Goal: Information Seeking & Learning: Learn about a topic

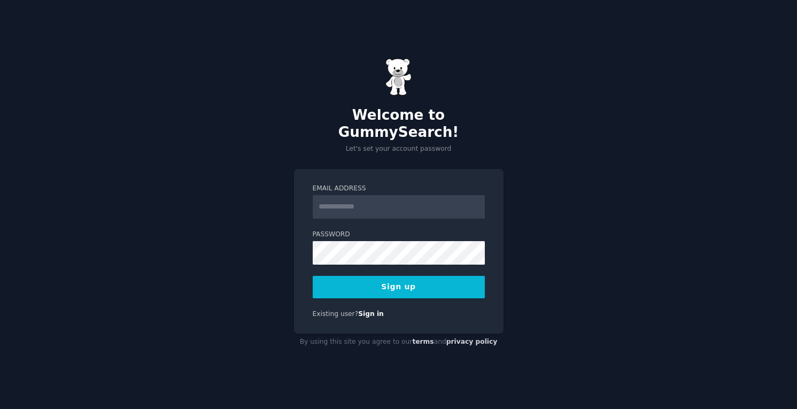
click at [364, 198] on input "Email Address" at bounding box center [399, 207] width 172 height 24
type input "**********"
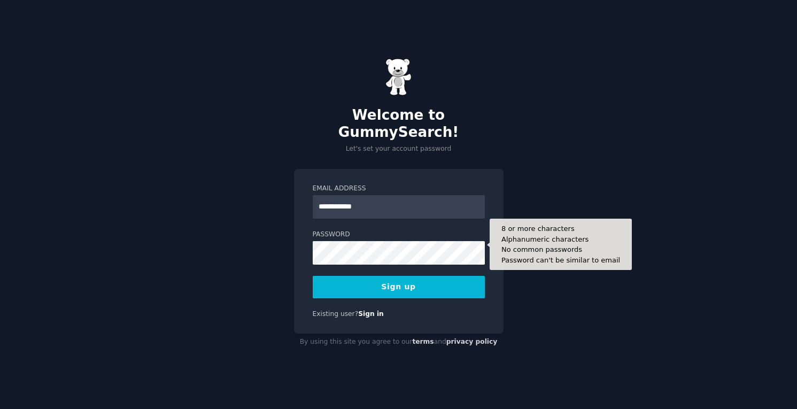
click at [378, 244] on form "**********" at bounding box center [399, 241] width 172 height 114
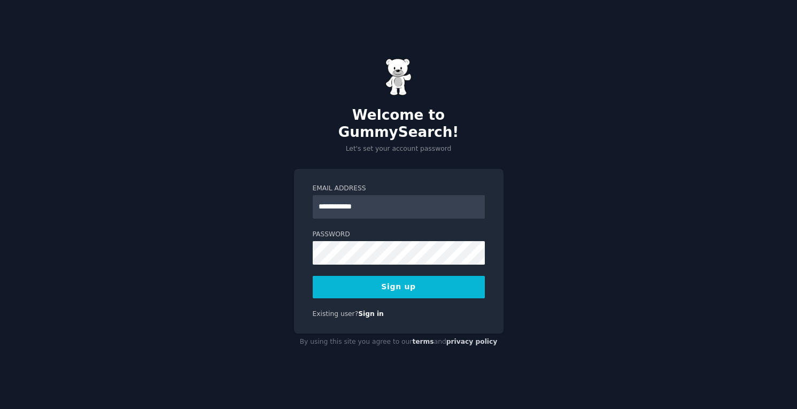
click at [387, 281] on button "Sign up" at bounding box center [399, 287] width 172 height 22
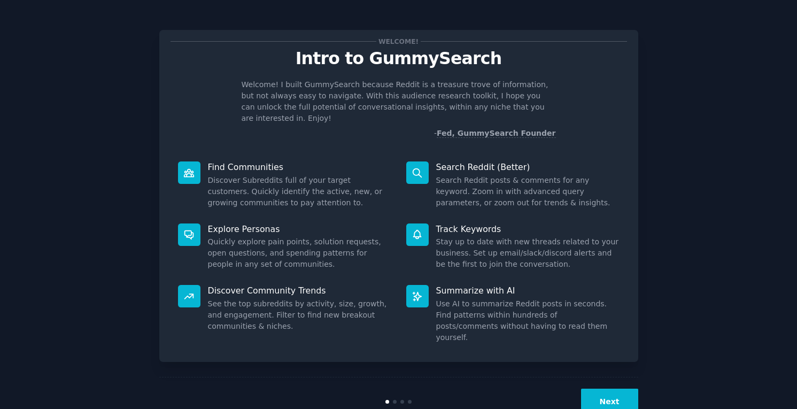
click at [678, 92] on div "Welcome! Intro to GummySearch Welcome! I built GummySearch because Reddit is a …" at bounding box center [398, 220] width 767 height 411
click at [615, 389] on button "Next" at bounding box center [609, 402] width 57 height 26
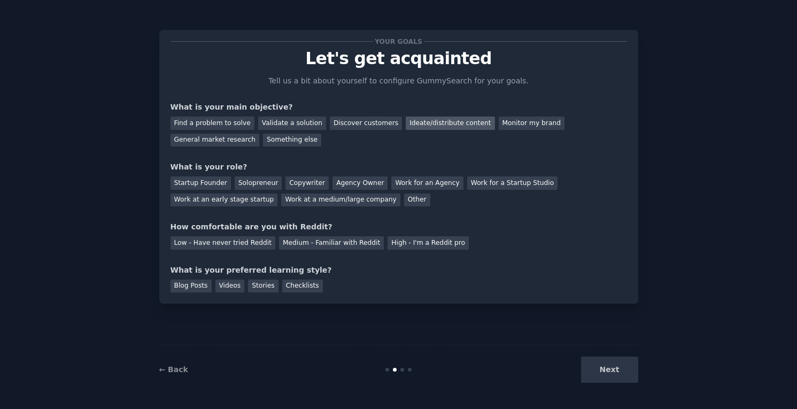
click at [449, 123] on div "Ideate/distribute content" at bounding box center [450, 122] width 89 height 13
click at [615, 375] on div "Next" at bounding box center [558, 369] width 160 height 26
click at [309, 182] on div "Copywriter" at bounding box center [306, 182] width 43 height 13
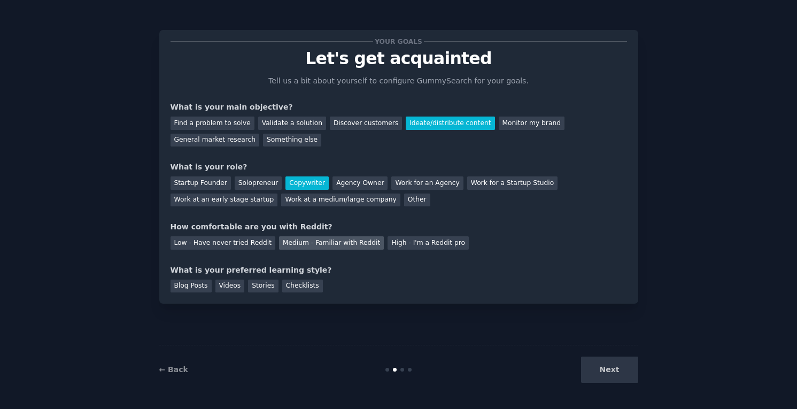
click at [301, 245] on div "Medium - Familiar with Reddit" at bounding box center [331, 242] width 105 height 13
click at [189, 282] on div "Blog Posts" at bounding box center [190, 285] width 41 height 13
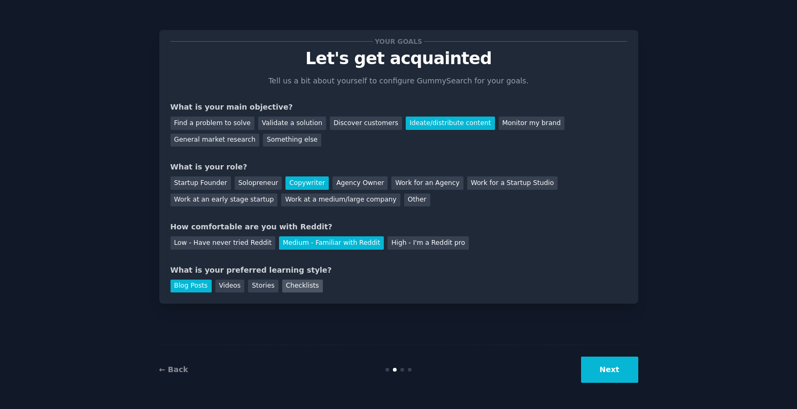
click at [294, 281] on div "Checklists" at bounding box center [302, 285] width 41 height 13
click at [623, 379] on button "Next" at bounding box center [609, 369] width 57 height 26
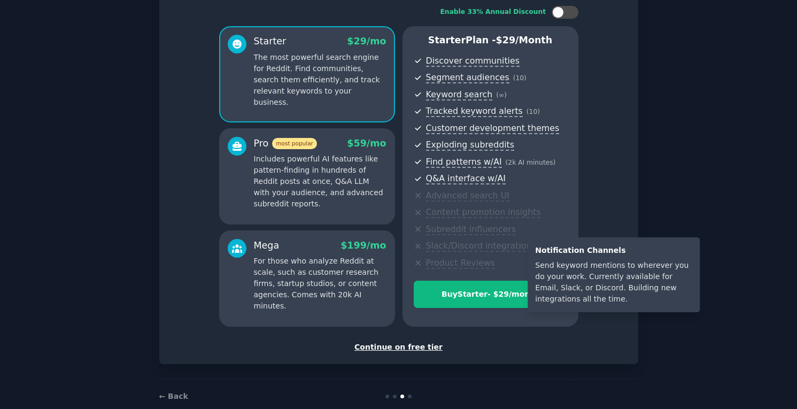
scroll to position [71, 0]
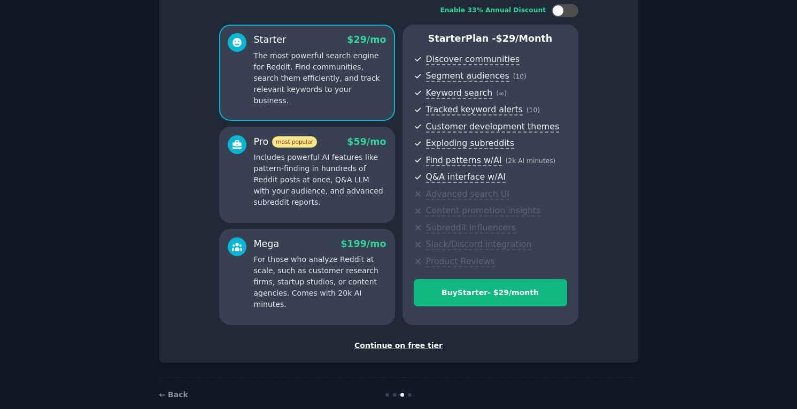
click at [411, 345] on div "Continue on free tier" at bounding box center [398, 345] width 456 height 11
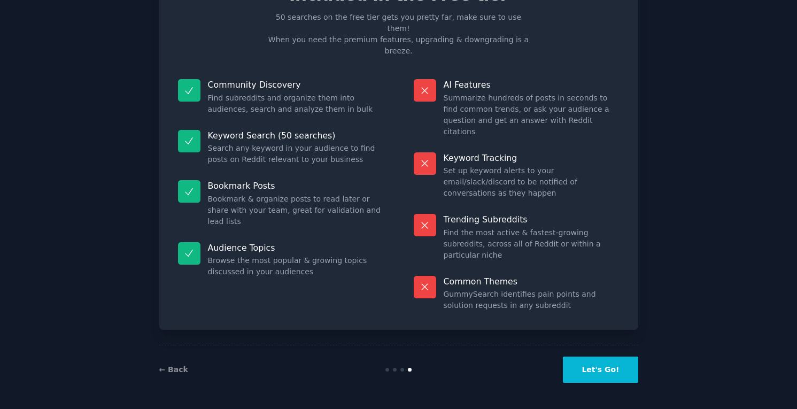
scroll to position [7, 0]
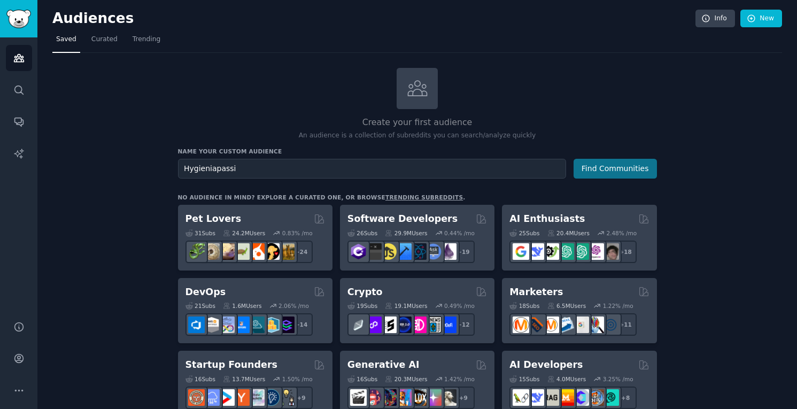
type input "Hygieniapassi"
click at [600, 169] on button "Find Communities" at bounding box center [614, 169] width 83 height 20
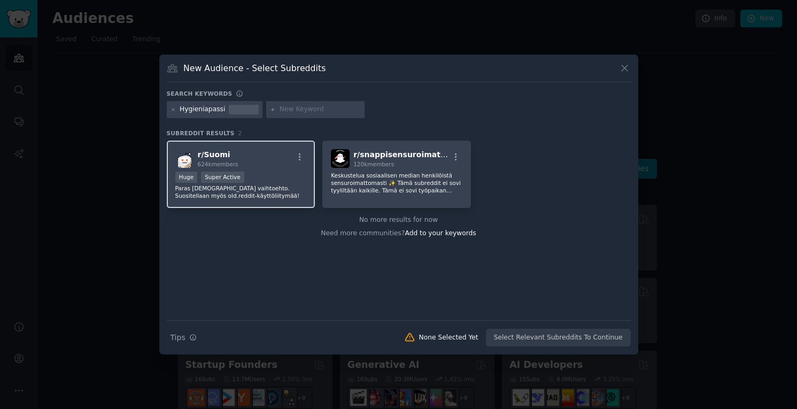
click at [273, 181] on div "Huge Super Active" at bounding box center [240, 178] width 131 height 13
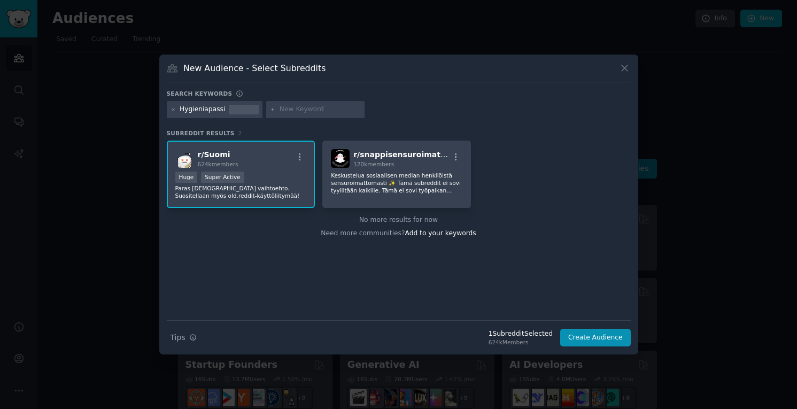
click at [298, 107] on input "text" at bounding box center [319, 110] width 81 height 10
type input "hygiene passport"
click at [266, 110] on div "hygiene passport" at bounding box center [315, 109] width 98 height 17
click at [279, 110] on input "hygiene passport" at bounding box center [319, 110] width 81 height 10
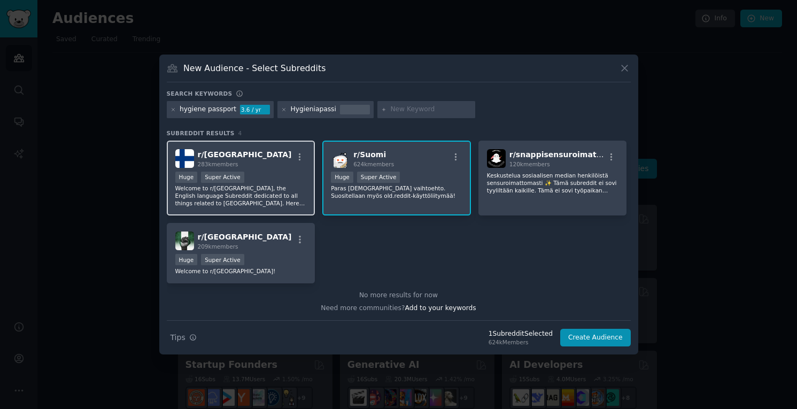
click at [261, 172] on div "Huge Super Active" at bounding box center [240, 178] width 131 height 13
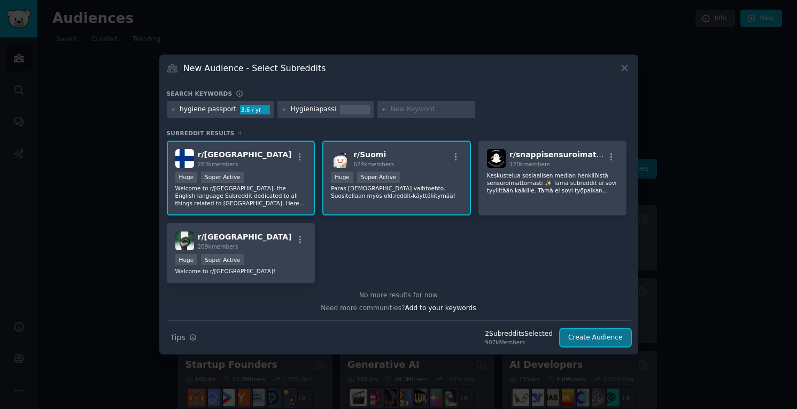
click at [594, 339] on button "Create Audience" at bounding box center [595, 338] width 71 height 18
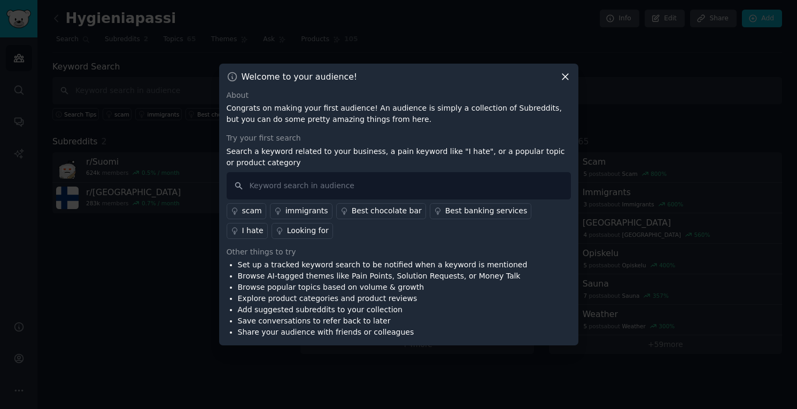
click at [237, 151] on p "Search a keyword related to your business, a pain keyword like "I hate", or a p…" at bounding box center [399, 157] width 344 height 22
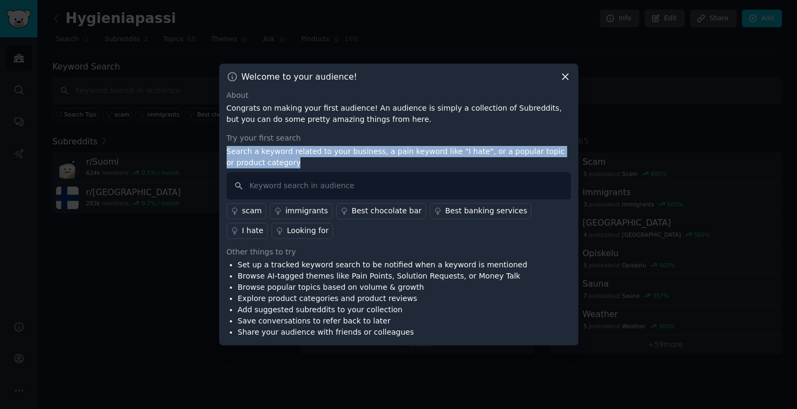
click at [237, 151] on p "Search a keyword related to your business, a pain keyword like "I hate", or a p…" at bounding box center [399, 157] width 344 height 22
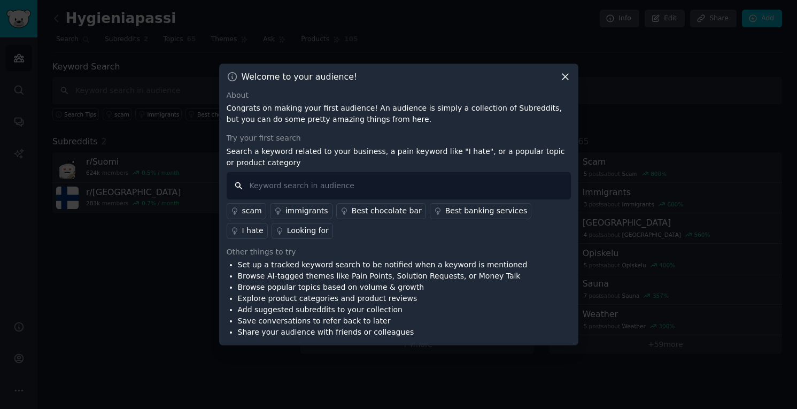
click at [288, 185] on input "text" at bounding box center [399, 185] width 344 height 27
type input "hygieniapassi"
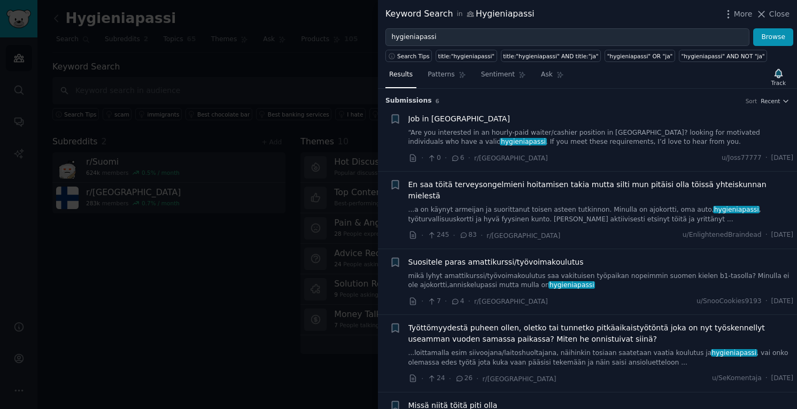
scroll to position [1, 0]
click at [529, 137] on link "“Are you interested in an hourly-paid waiter/cashier position in Helsinki? look…" at bounding box center [600, 137] width 385 height 19
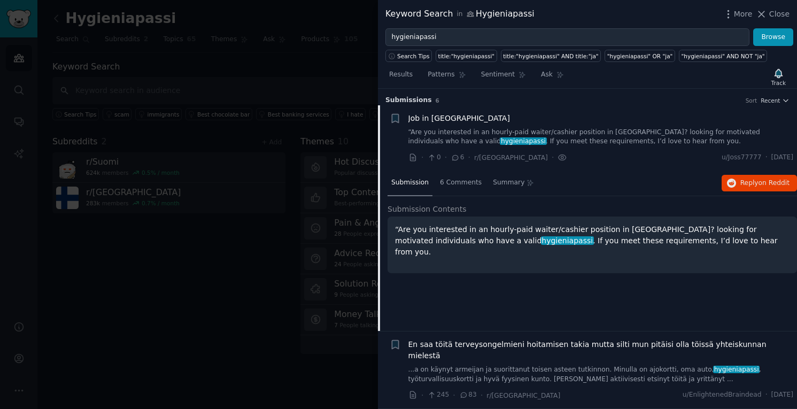
scroll to position [17, 0]
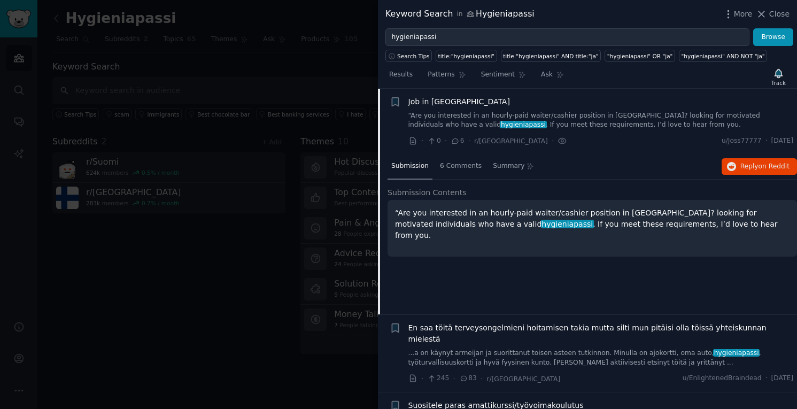
click at [531, 128] on link "“Are you interested in an hourly-paid waiter/cashier position in Helsinki? look…" at bounding box center [600, 120] width 385 height 19
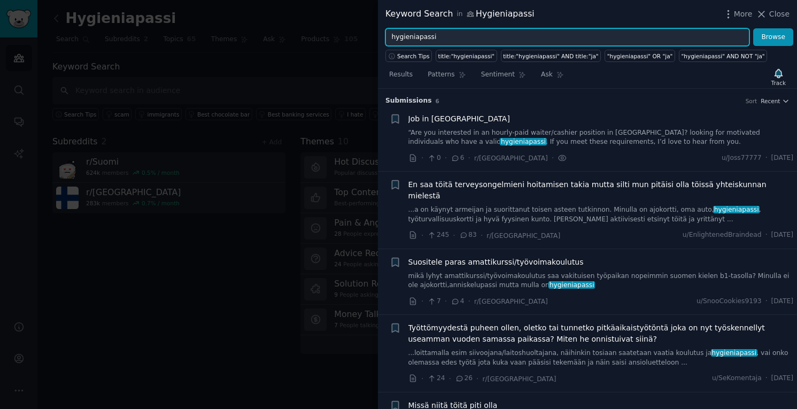
click at [431, 36] on input "hygieniapassi" at bounding box center [567, 37] width 364 height 18
type input "hygiene passport"
click at [753, 28] on button "Browse" at bounding box center [773, 37] width 40 height 18
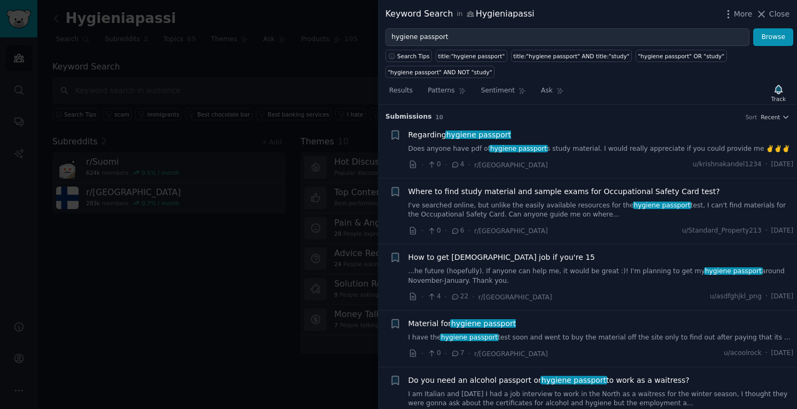
click at [462, 149] on link "Does anyone have pdf of hygiene passport s study material. I would really appre…" at bounding box center [600, 149] width 385 height 10
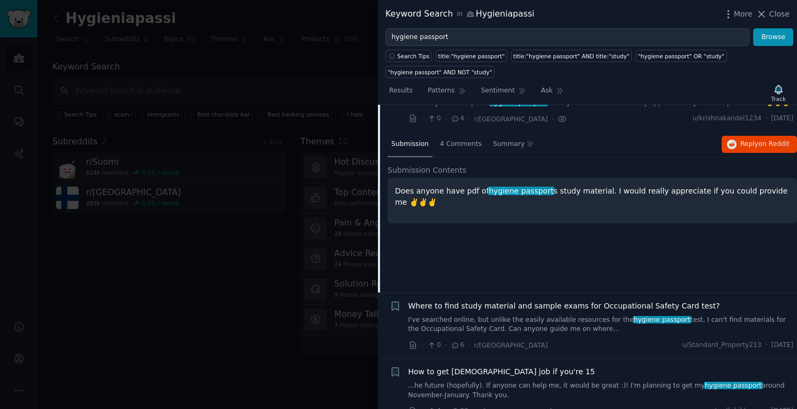
scroll to position [46, 0]
click at [483, 312] on div "Where to find study material and sample exams for Occupational Safety Card test…" at bounding box center [600, 317] width 385 height 34
click at [477, 328] on link "I've searched online, but unlike the easily available resources for the hygiene…" at bounding box center [600, 324] width 385 height 19
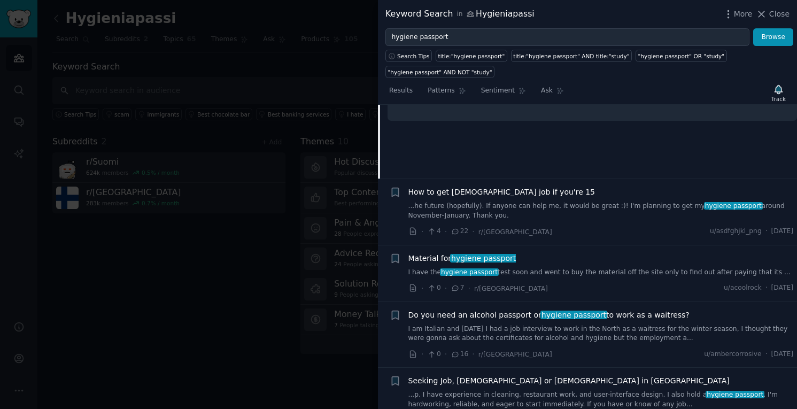
scroll to position [228, 0]
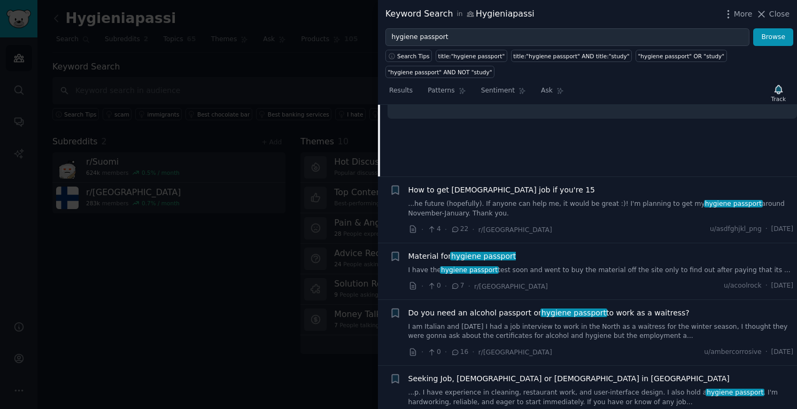
click at [628, 318] on div "Do you need an alcohol passport or hygiene passport to work as a waitress? I am…" at bounding box center [600, 324] width 385 height 34
click at [540, 310] on span "hygiene passport" at bounding box center [573, 312] width 67 height 9
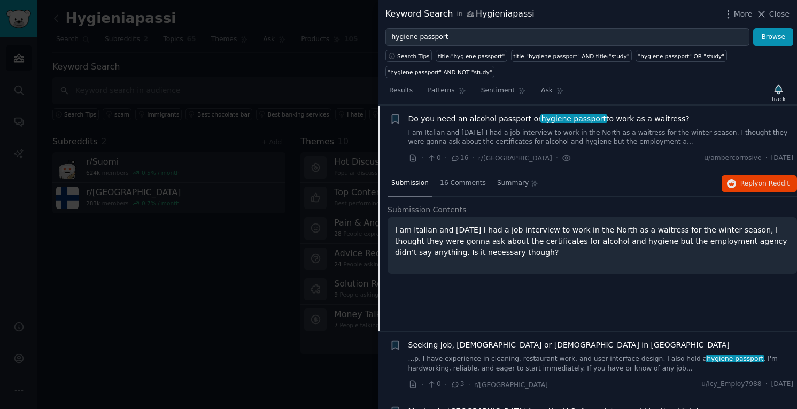
scroll to position [262, 0]
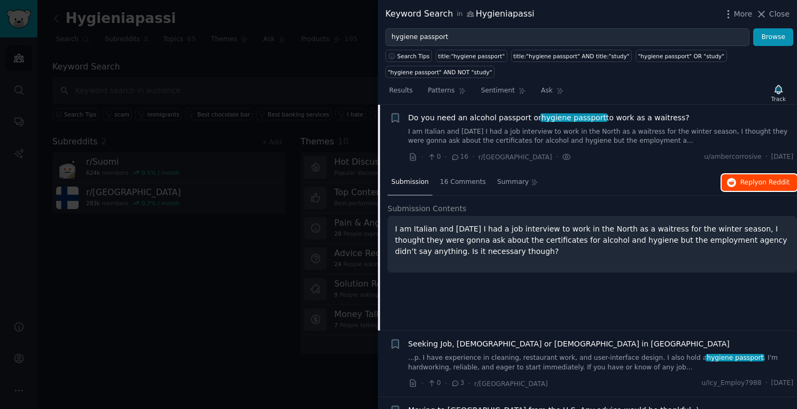
click at [770, 178] on span "on Reddit" at bounding box center [773, 181] width 31 height 7
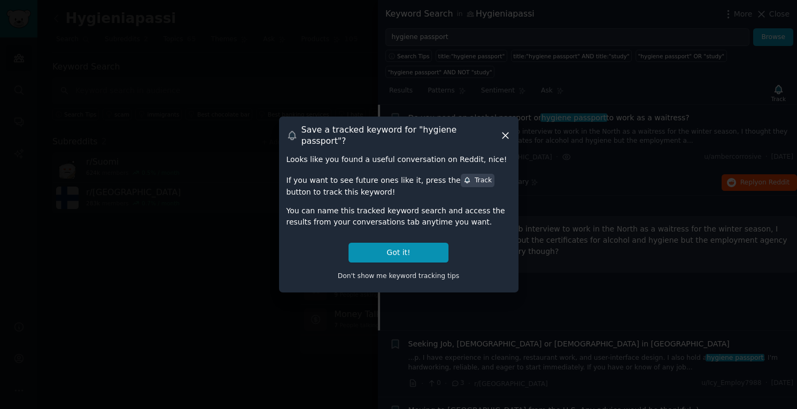
click at [507, 136] on icon at bounding box center [505, 135] width 11 height 11
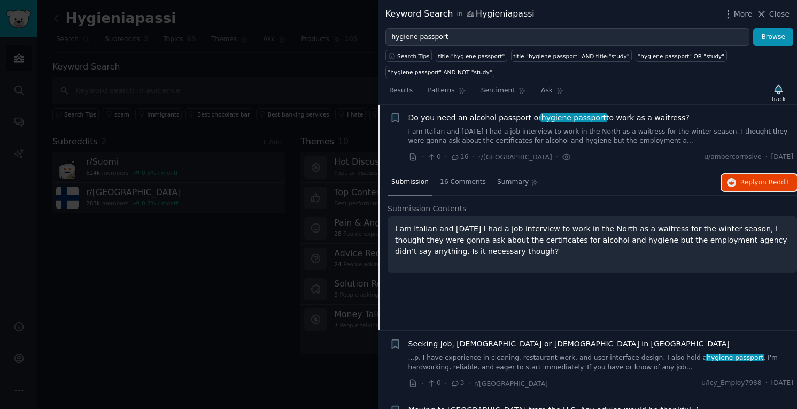
scroll to position [216, 0]
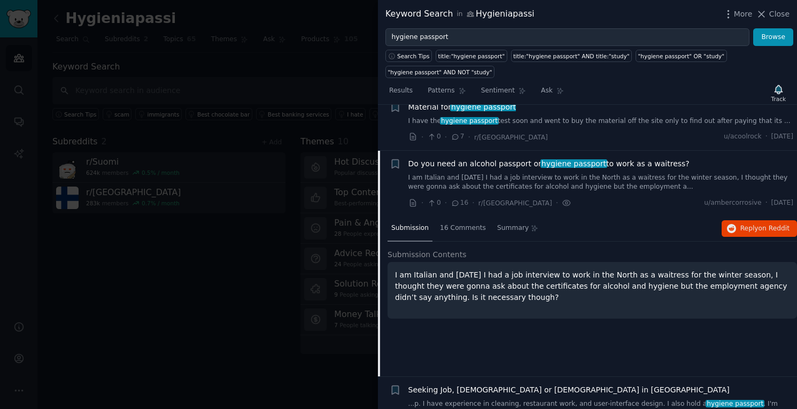
click at [247, 167] on div at bounding box center [398, 204] width 797 height 409
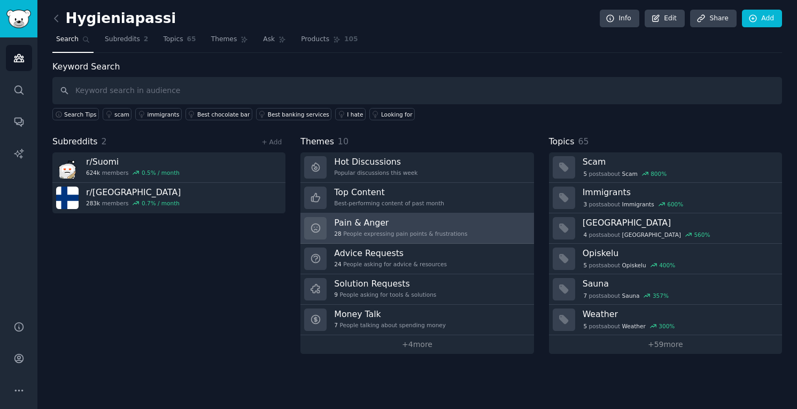
click at [462, 230] on link "Pain & Anger 28 People expressing pain points & frustrations" at bounding box center [416, 228] width 233 height 30
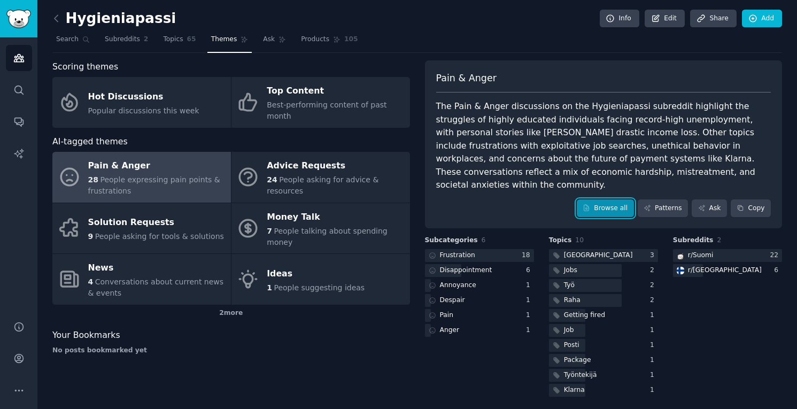
click at [597, 199] on link "Browse all" at bounding box center [605, 208] width 57 height 18
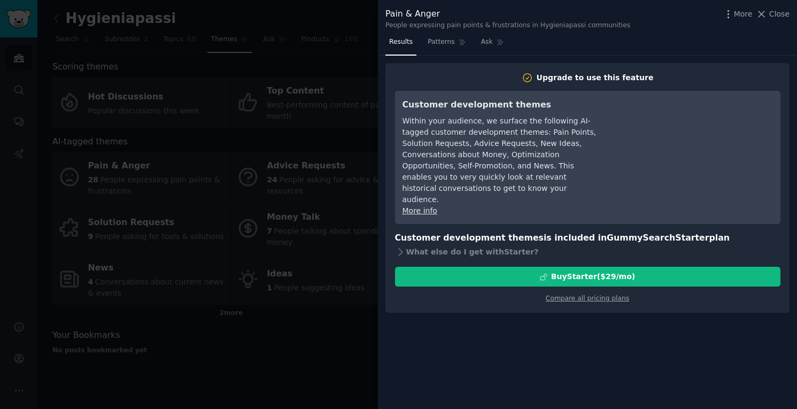
click at [348, 205] on div at bounding box center [398, 204] width 797 height 409
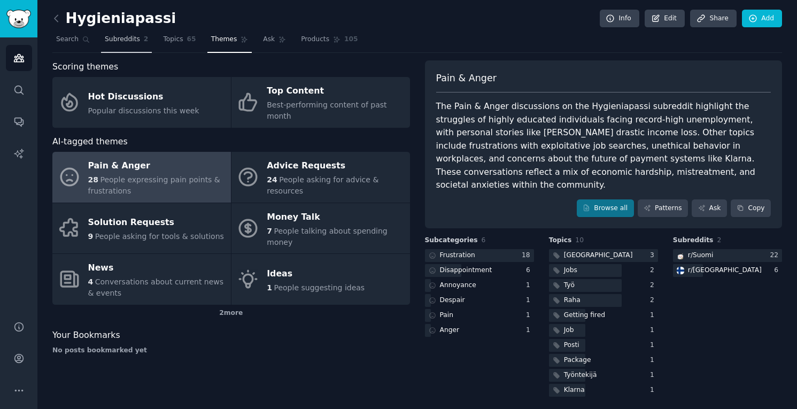
click at [119, 38] on span "Subreddits" at bounding box center [122, 40] width 35 height 10
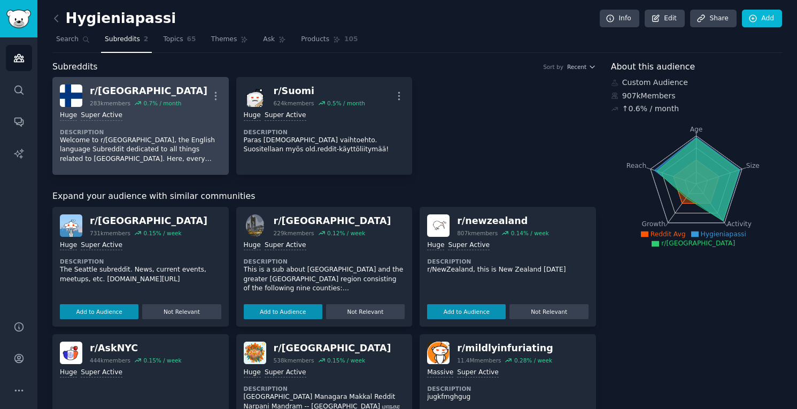
click at [162, 159] on p "Welcome to r/Finland, the English language Subreddit dedicated to all things re…" at bounding box center [140, 150] width 161 height 28
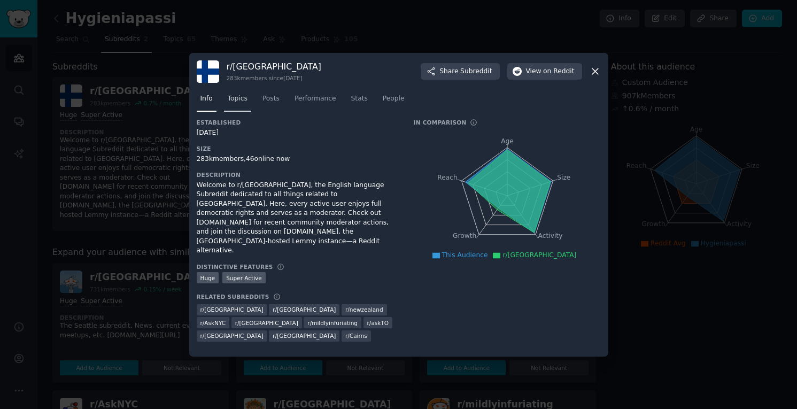
click at [242, 104] on span "Topics" at bounding box center [238, 99] width 20 height 10
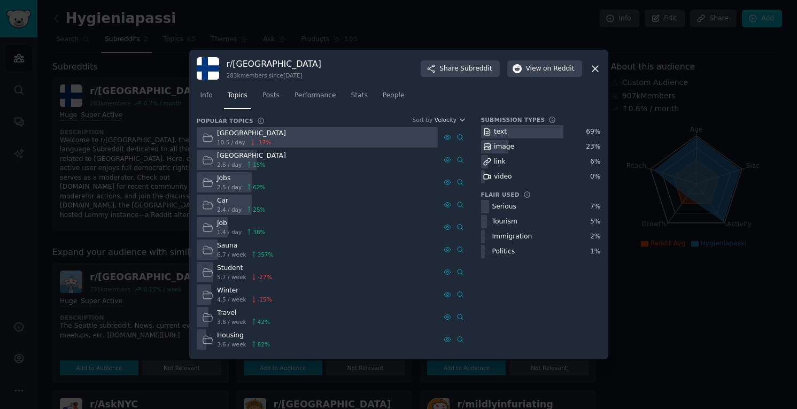
click at [111, 136] on div at bounding box center [398, 204] width 797 height 409
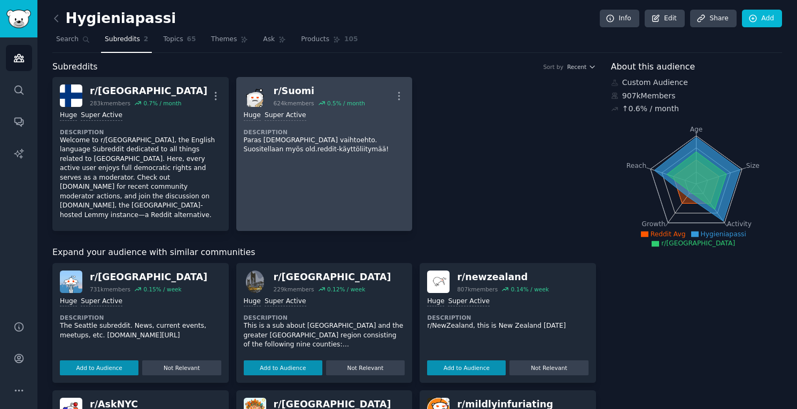
click at [321, 154] on div ">= 95th percentile for submissions / day Huge Super Active Description Paras su…" at bounding box center [324, 132] width 161 height 51
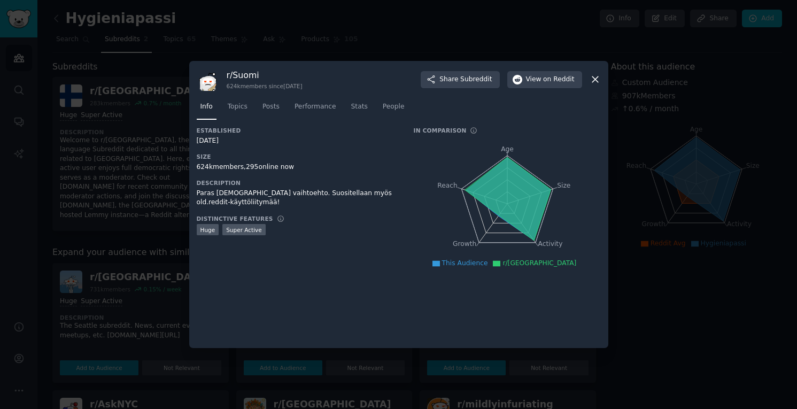
click at [156, 165] on div at bounding box center [398, 204] width 797 height 409
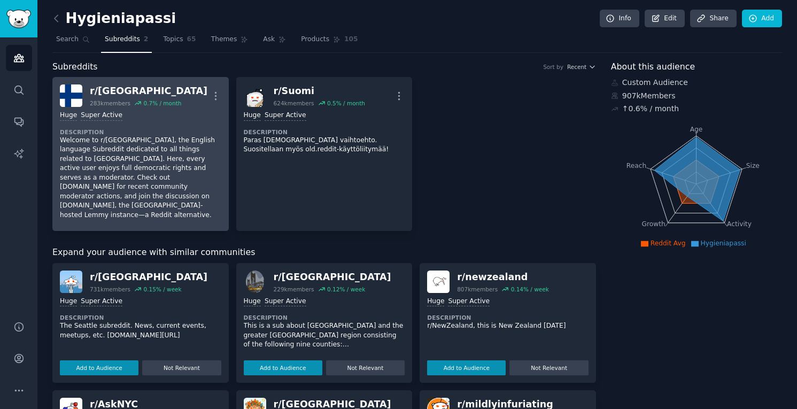
click at [140, 165] on p "Welcome to r/Finland, the English language Subreddit dedicated to all things re…" at bounding box center [140, 178] width 161 height 84
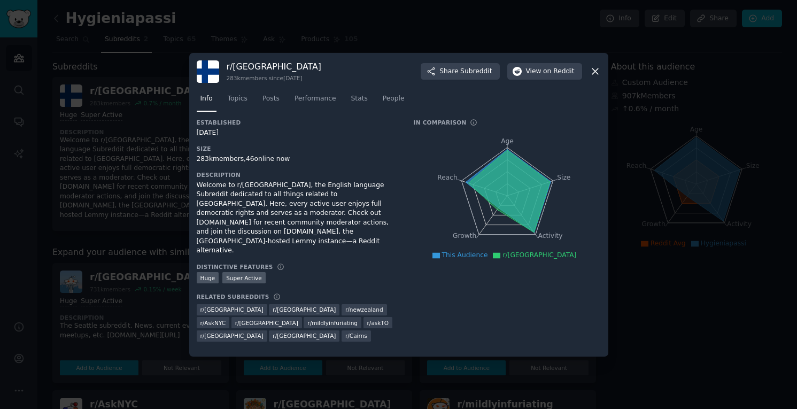
click at [599, 77] on icon at bounding box center [594, 71] width 11 height 11
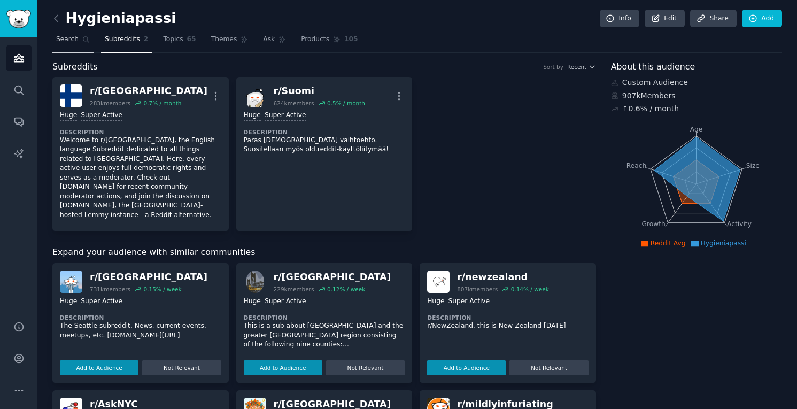
click at [63, 40] on span "Search" at bounding box center [67, 40] width 22 height 10
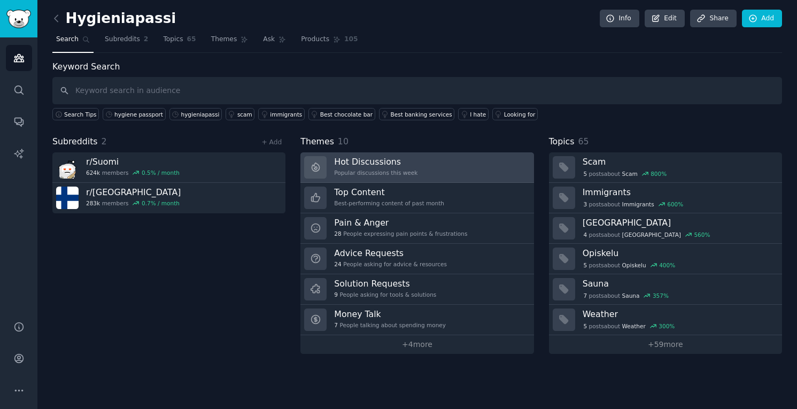
click at [426, 165] on link "Hot Discussions Popular discussions this week" at bounding box center [416, 167] width 233 height 30
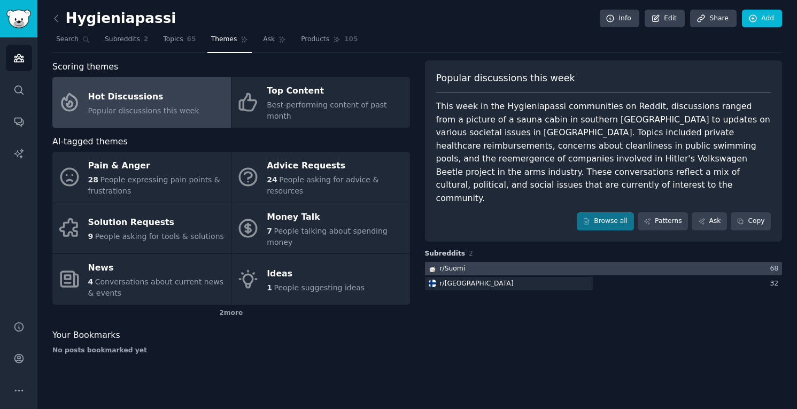
click at [529, 262] on div at bounding box center [604, 268] width 358 height 13
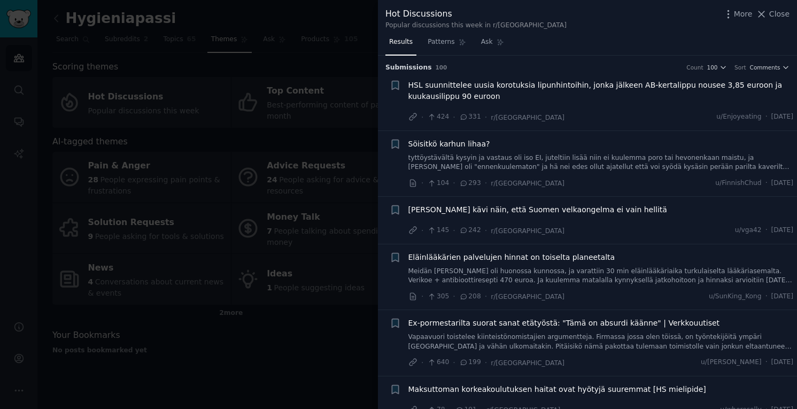
click at [262, 127] on div at bounding box center [398, 204] width 797 height 409
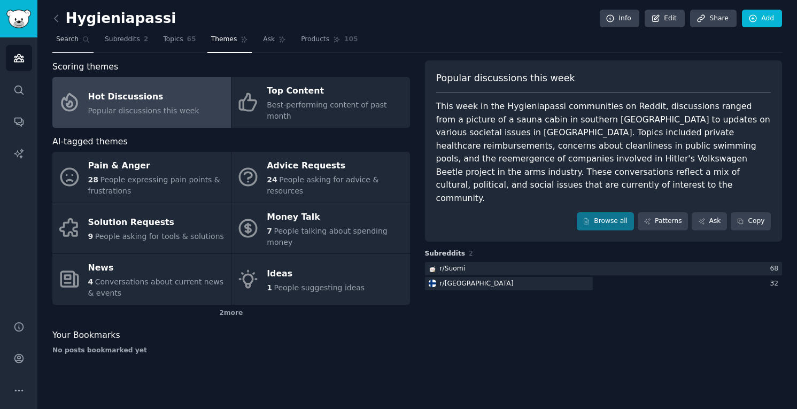
click at [66, 37] on span "Search" at bounding box center [67, 40] width 22 height 10
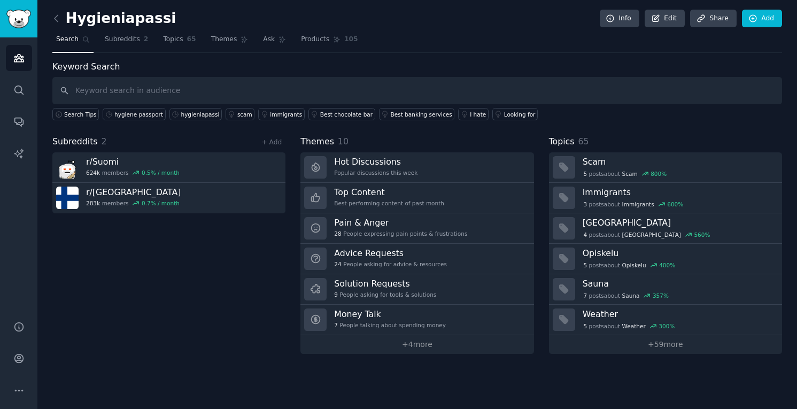
click at [85, 91] on input "text" at bounding box center [416, 90] width 729 height 27
type input "työturvakortti"
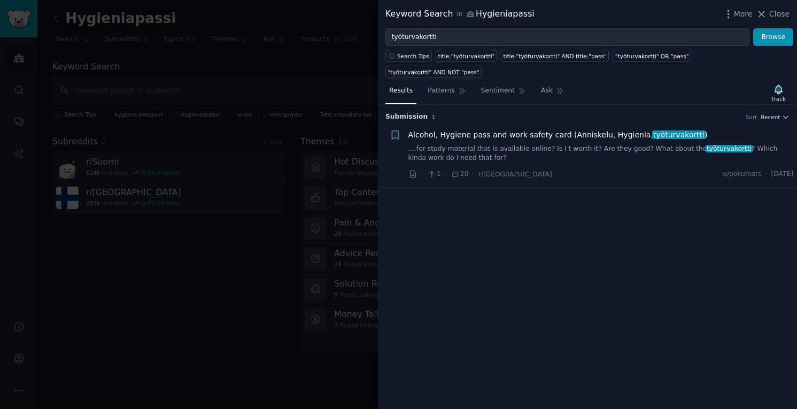
click at [588, 129] on span "Alcohol, Hygiene pass and work safety card (Anniskelu, Hygienia, työturvakortti…" at bounding box center [557, 134] width 299 height 11
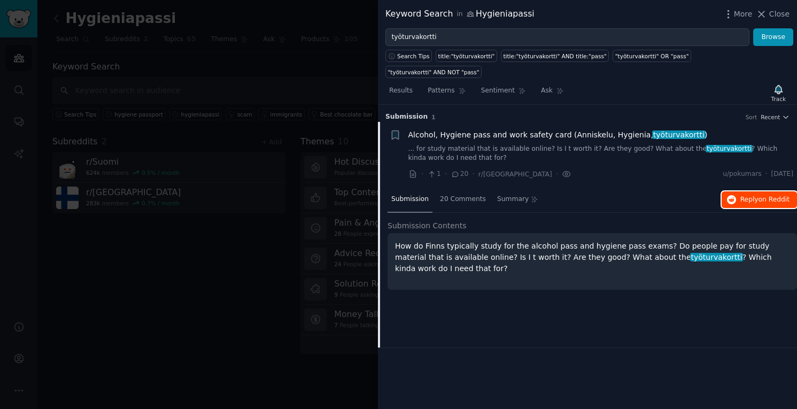
click at [747, 195] on span "Reply on Reddit" at bounding box center [764, 200] width 49 height 10
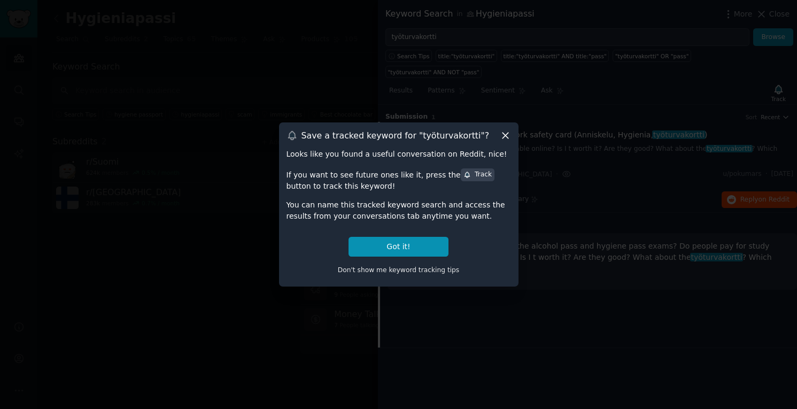
click at [503, 135] on icon at bounding box center [505, 135] width 11 height 11
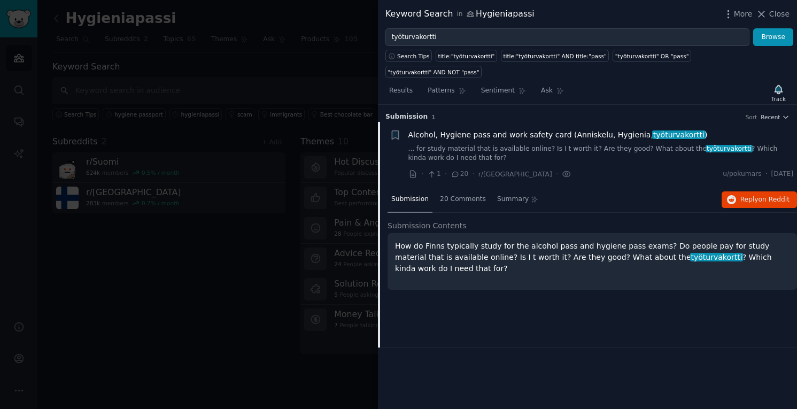
click at [220, 79] on div at bounding box center [398, 204] width 797 height 409
